Goal: Contribute content: Add original content to the website for others to see

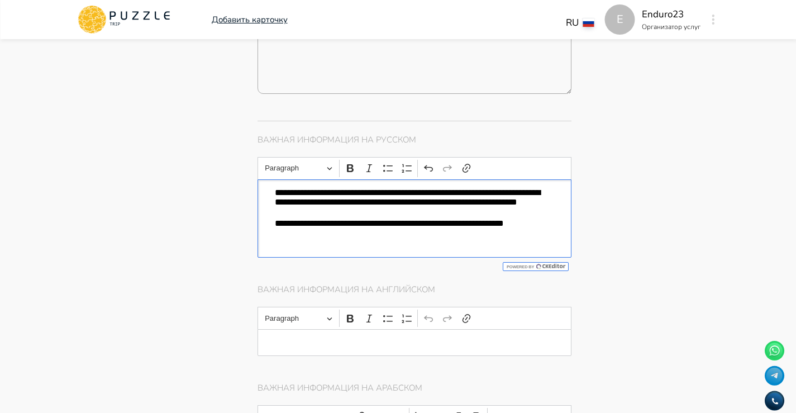
scroll to position [0, 24]
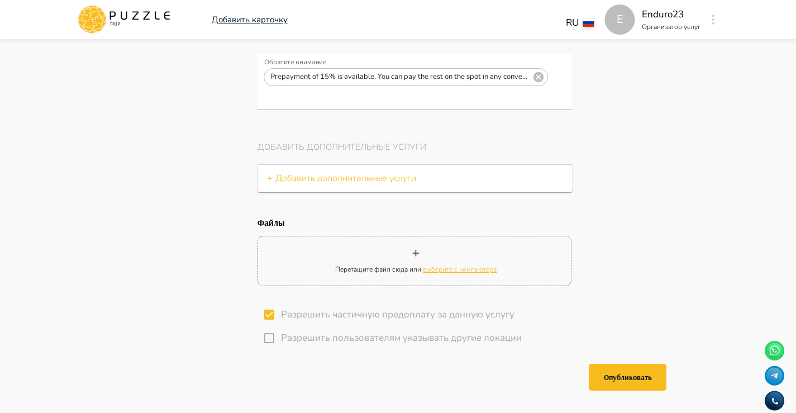
scroll to position [4242, 0]
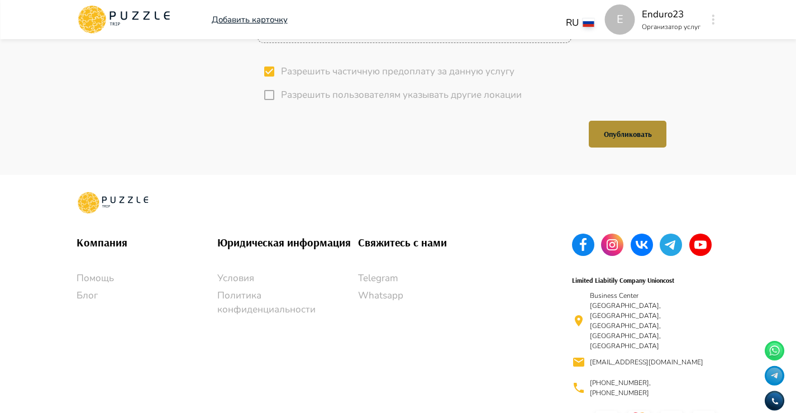
click at [612, 147] on button "Опубликовать" at bounding box center [627, 134] width 78 height 27
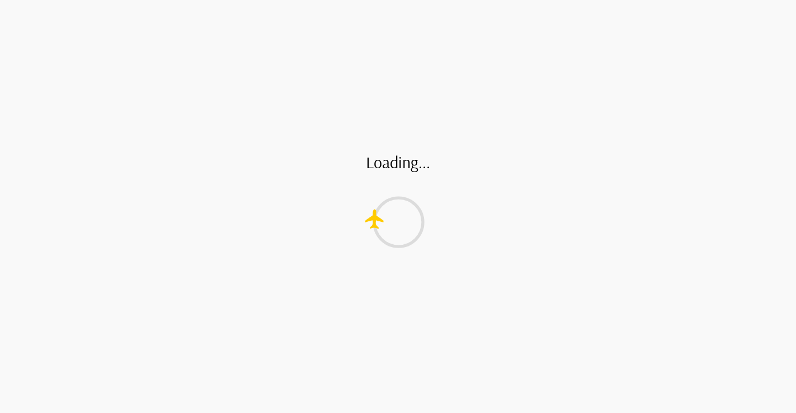
scroll to position [0, 0]
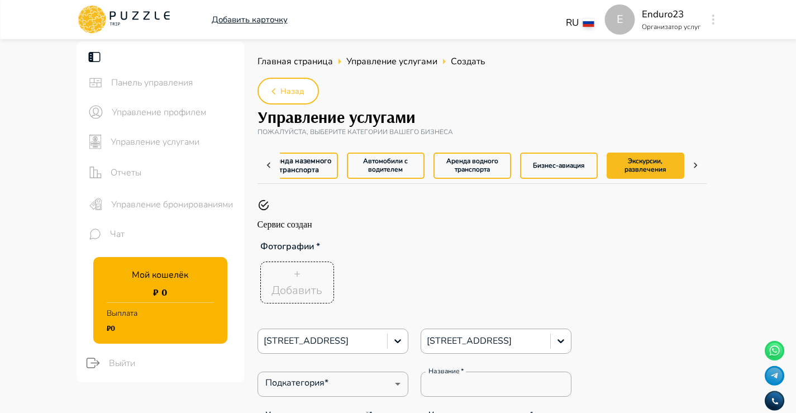
type input "*"
